Goal: Navigation & Orientation: Find specific page/section

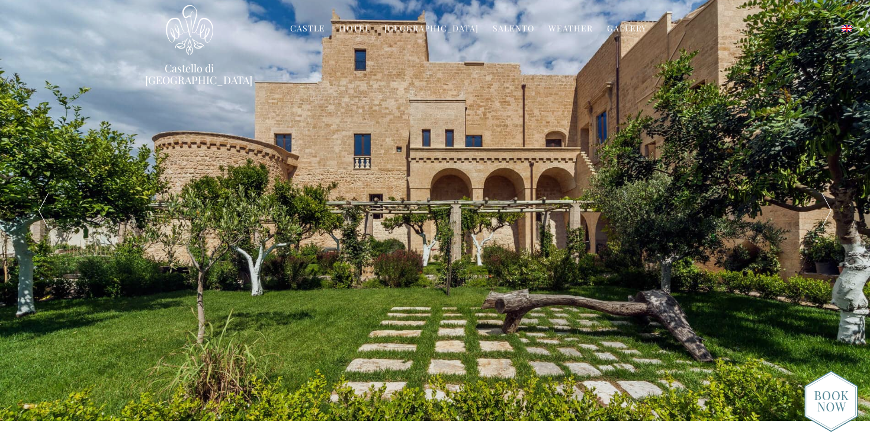
click at [359, 29] on link "Hotel" at bounding box center [354, 30] width 31 height 14
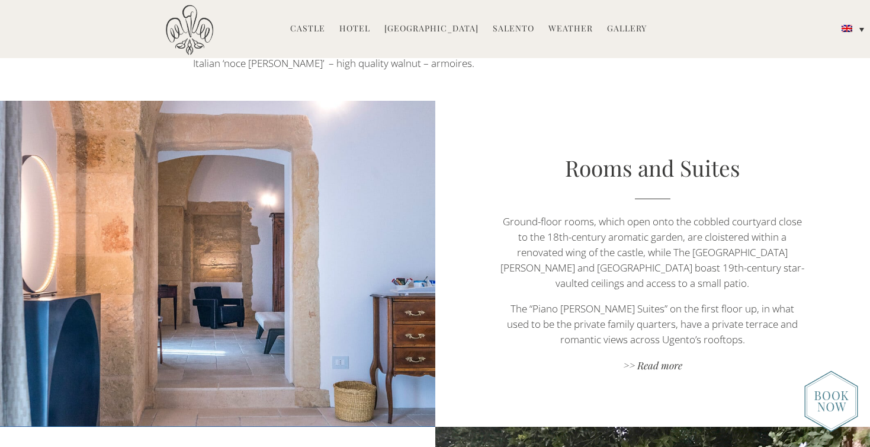
scroll to position [677, 0]
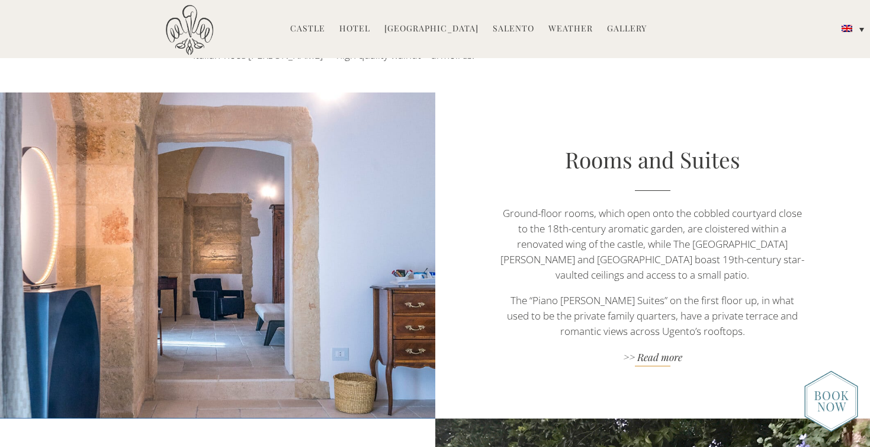
click at [647, 350] on link ">> Read more" at bounding box center [652, 358] width 304 height 16
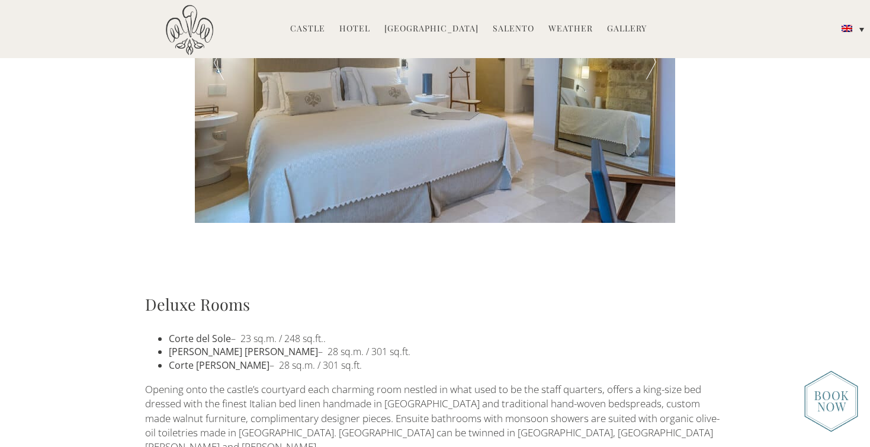
scroll to position [563, 0]
